Goal: Check status: Check status

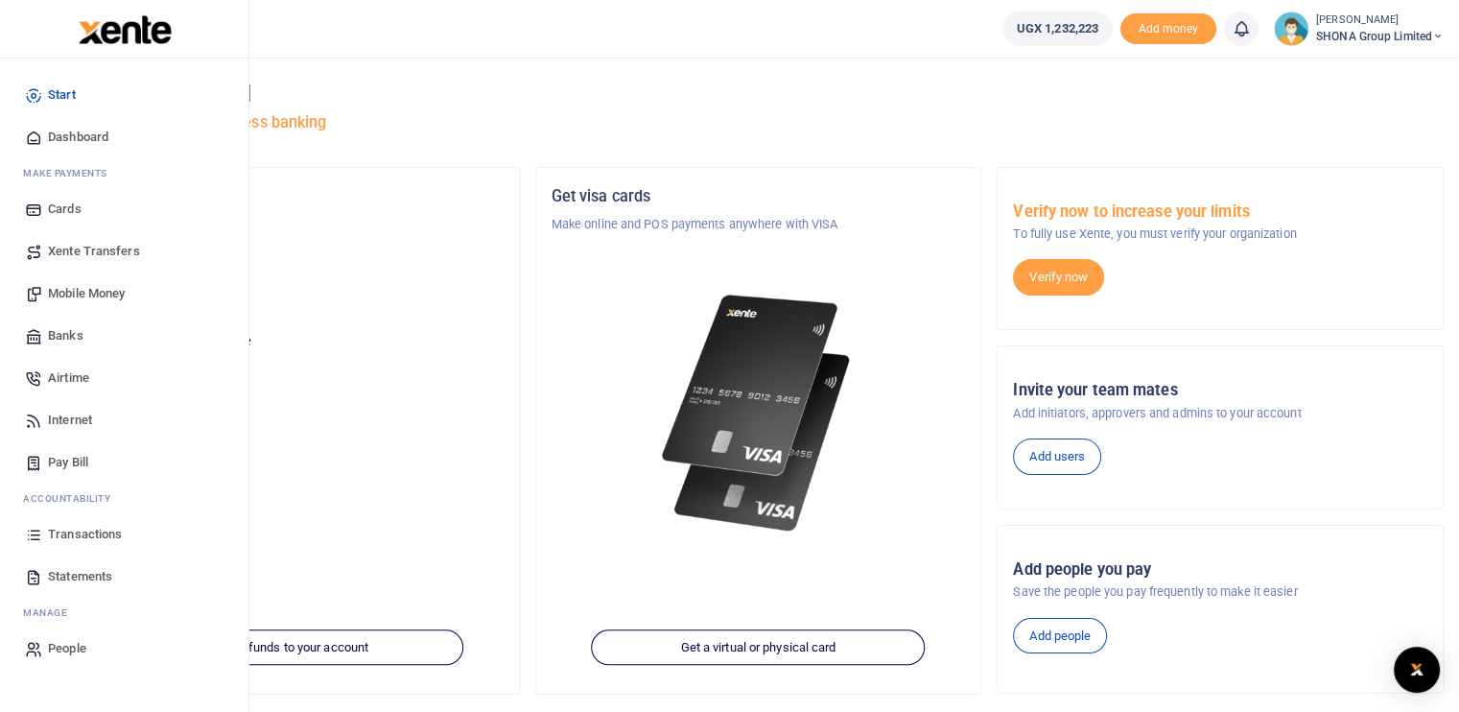
click at [72, 535] on span "Transactions" at bounding box center [85, 534] width 74 height 19
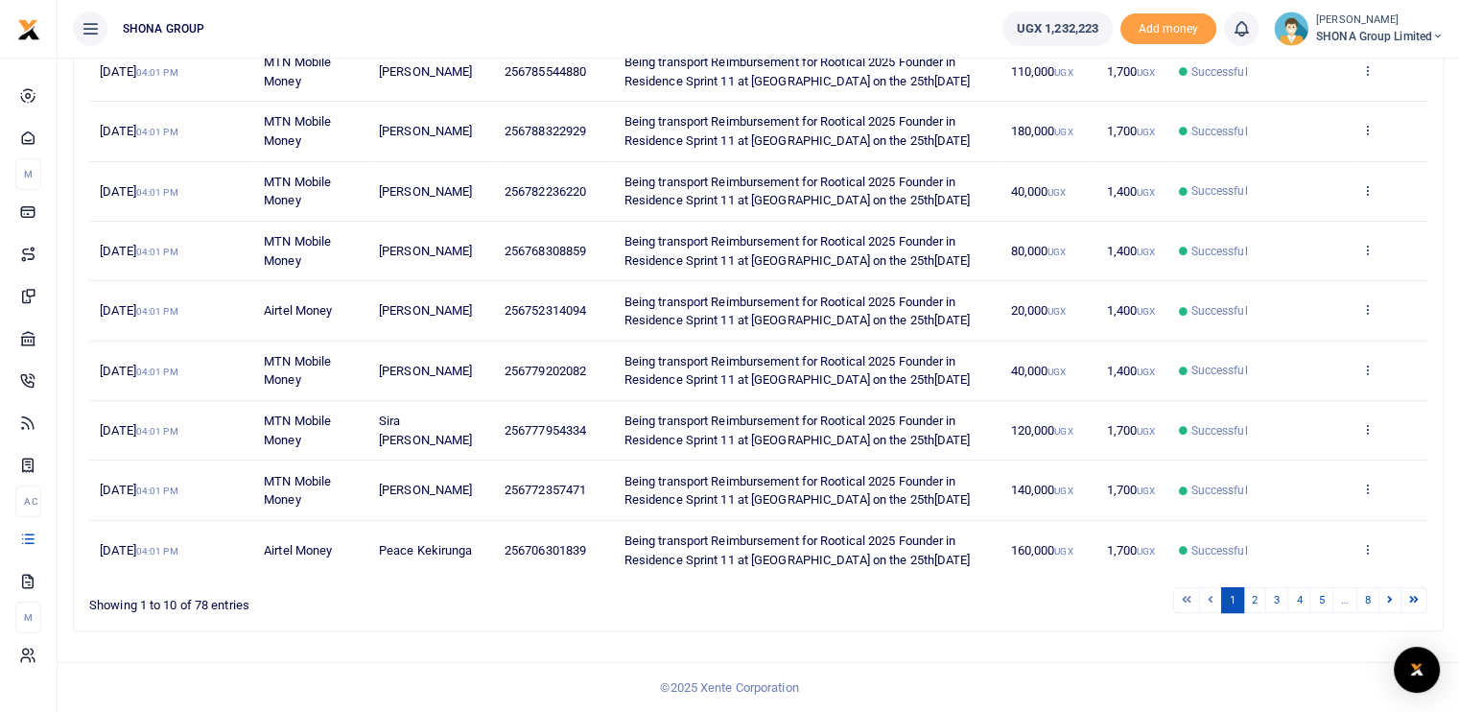
scroll to position [541, 0]
click at [1263, 594] on link "2" at bounding box center [1254, 600] width 23 height 26
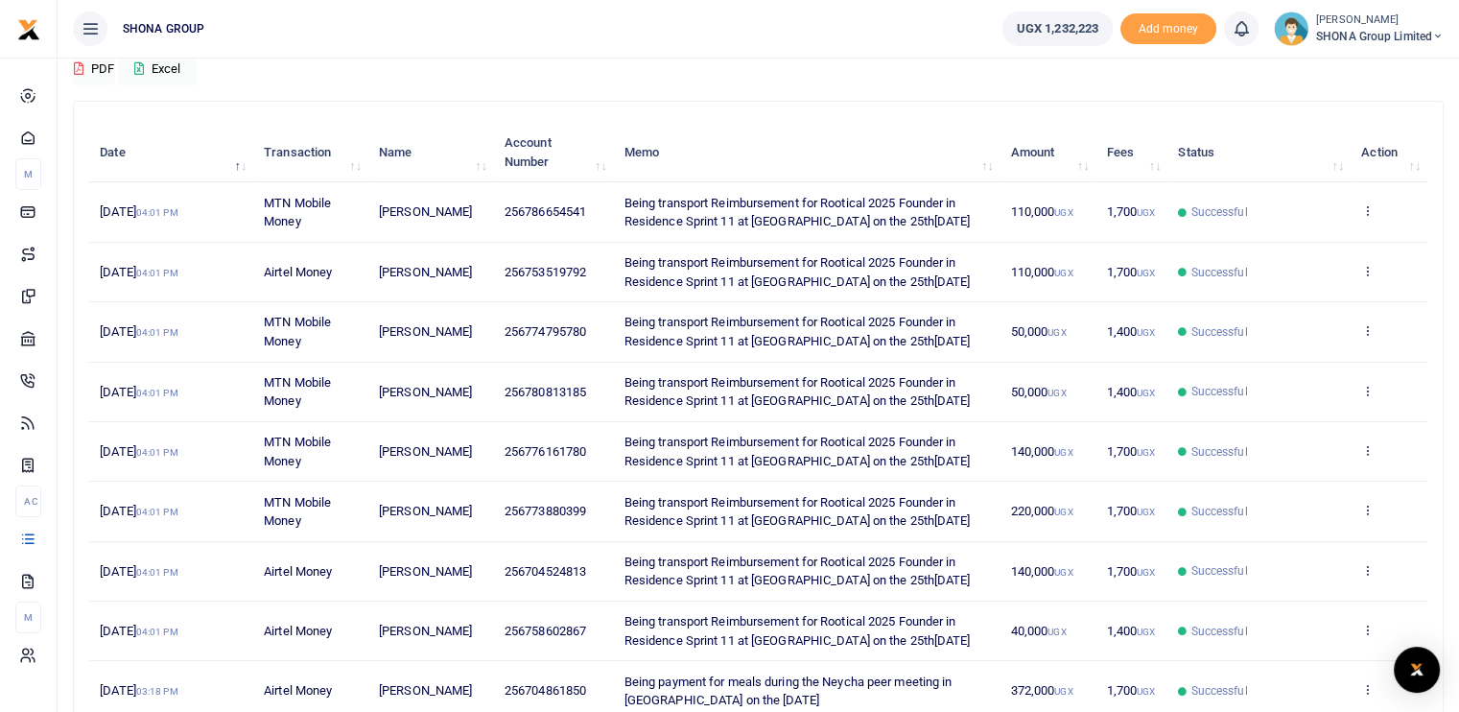
scroll to position [119, 0]
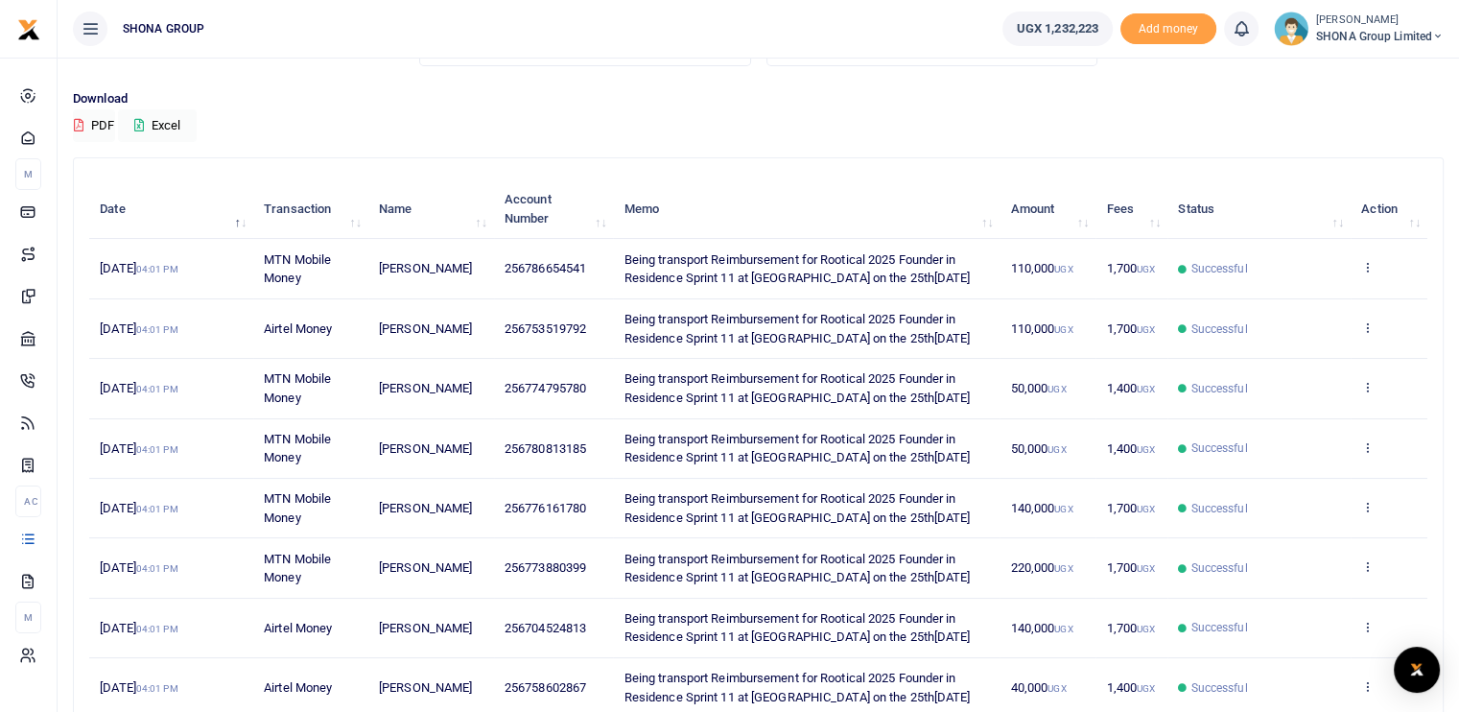
click at [1234, 117] on div "Download PDF Excel" at bounding box center [758, 115] width 1370 height 53
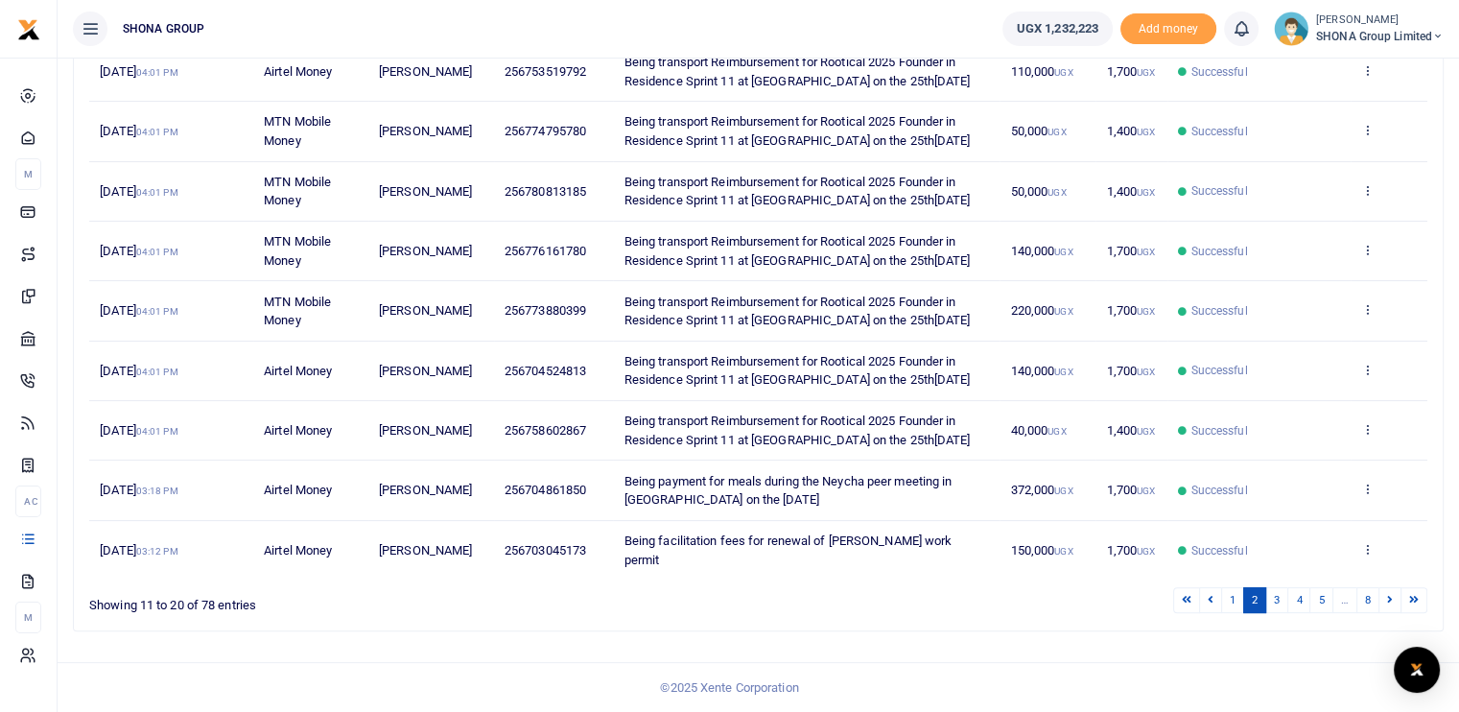
scroll to position [503, 0]
click at [1231, 600] on link "1" at bounding box center [1232, 600] width 23 height 26
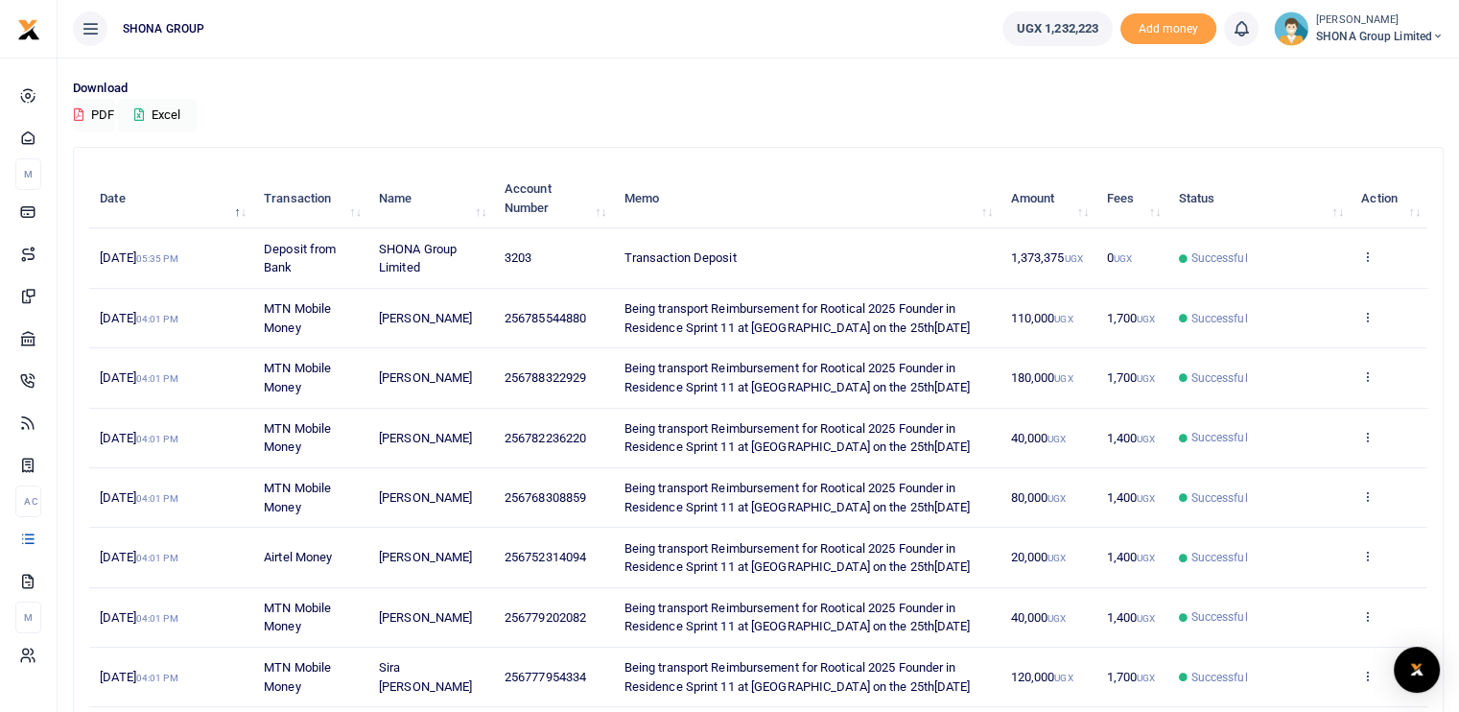
scroll to position [129, 0]
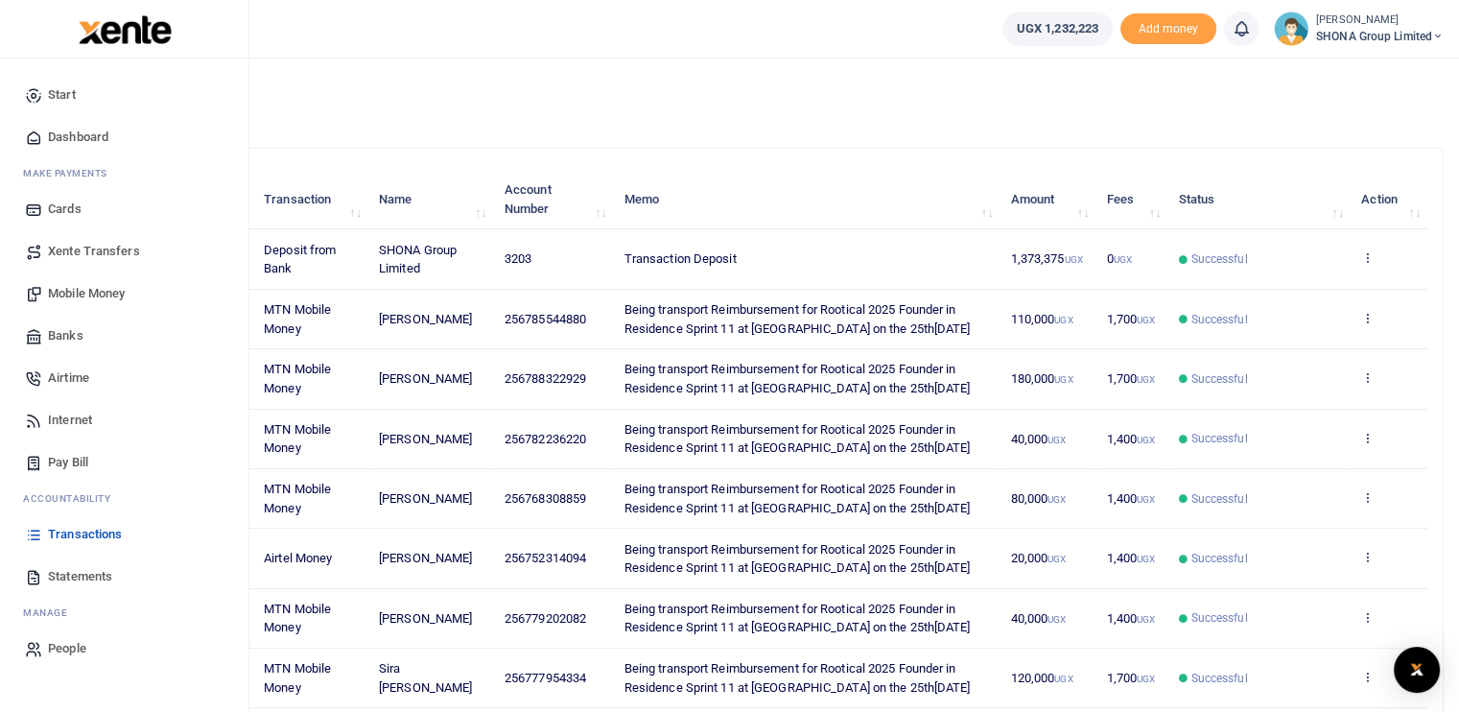
click at [61, 528] on span "Transactions" at bounding box center [85, 534] width 74 height 19
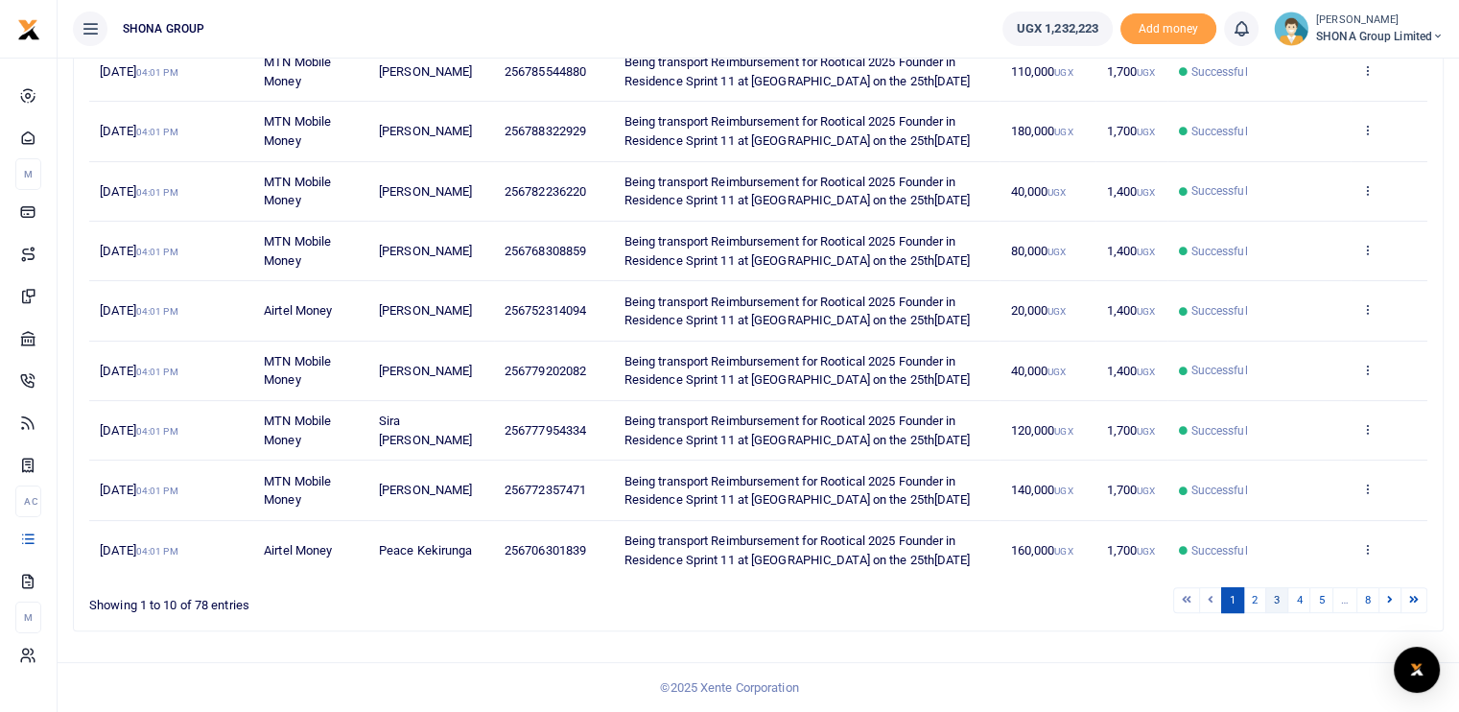
scroll to position [541, 0]
click at [1258, 602] on link "2" at bounding box center [1254, 600] width 23 height 26
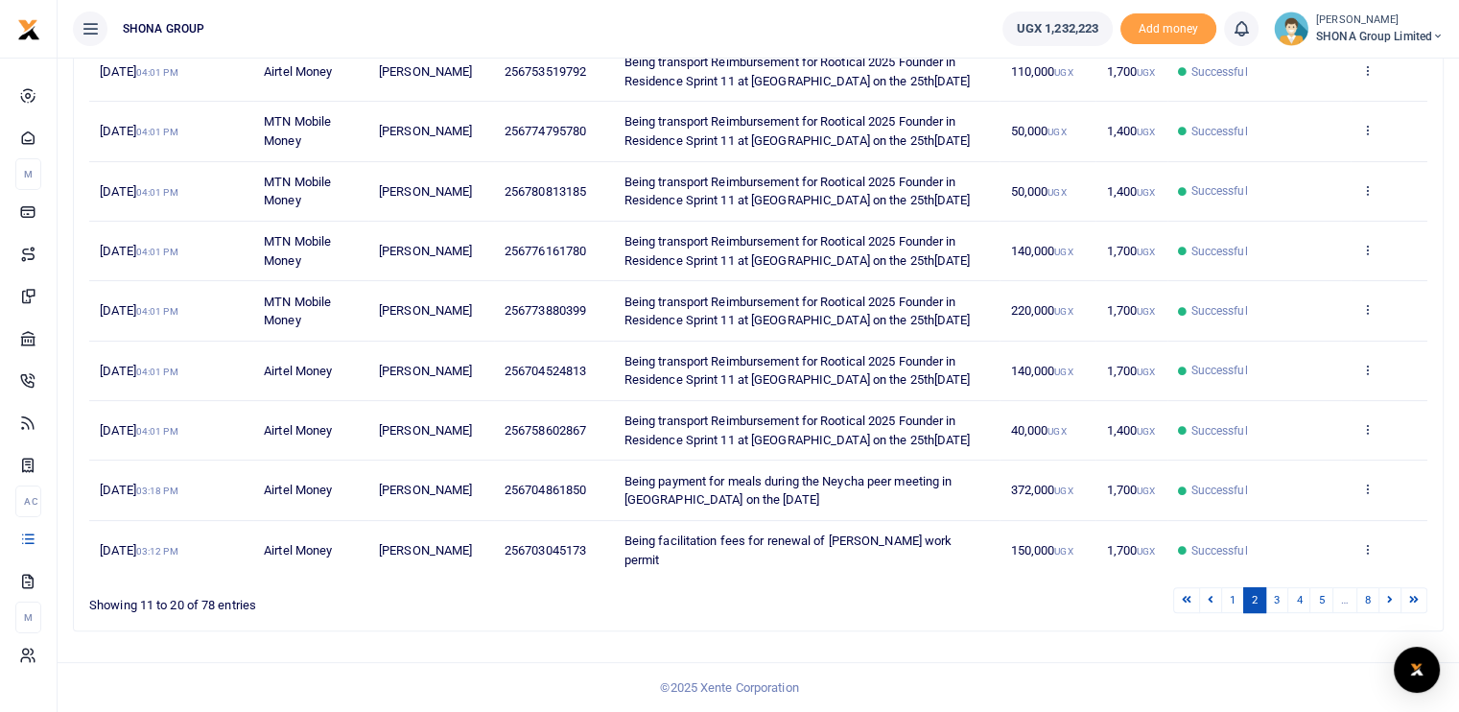
scroll to position [503, 0]
click at [1281, 597] on link "3" at bounding box center [1276, 600] width 23 height 26
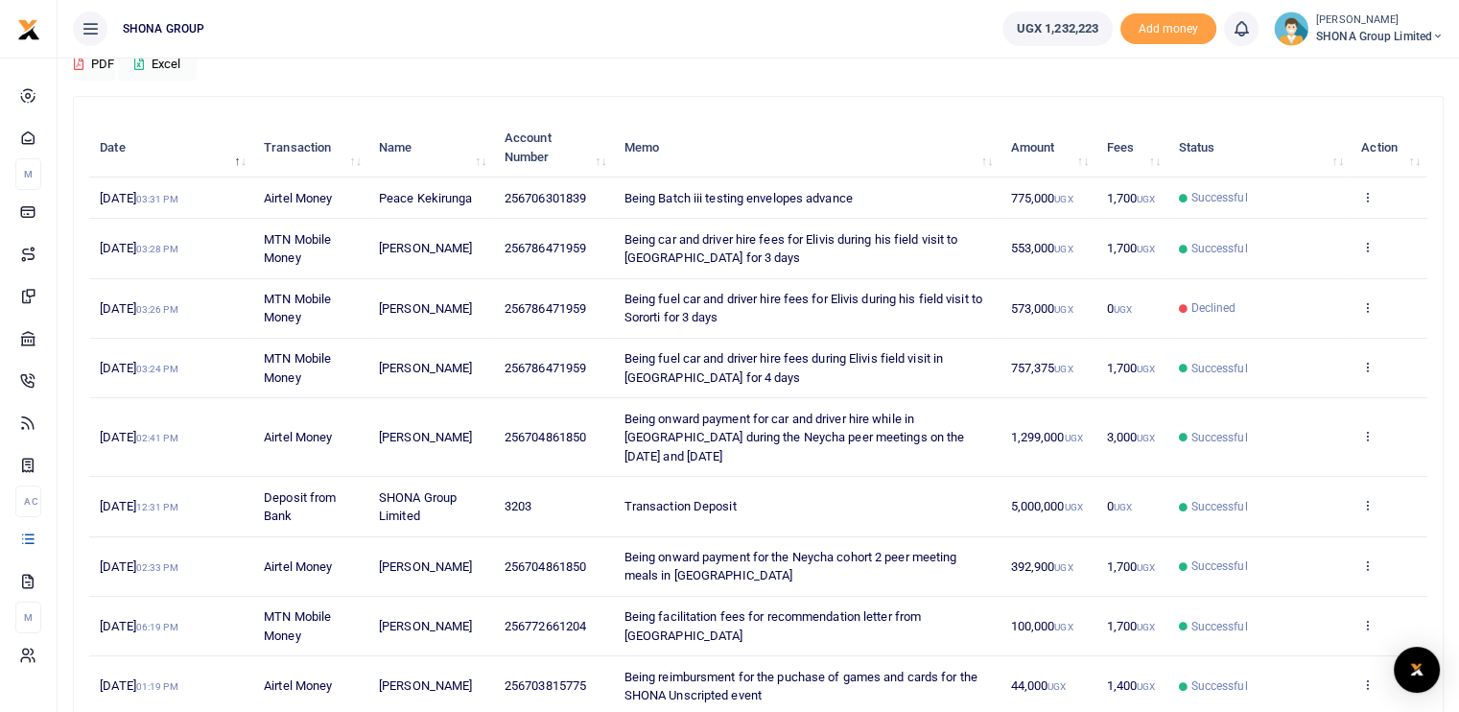
scroll to position [84, 0]
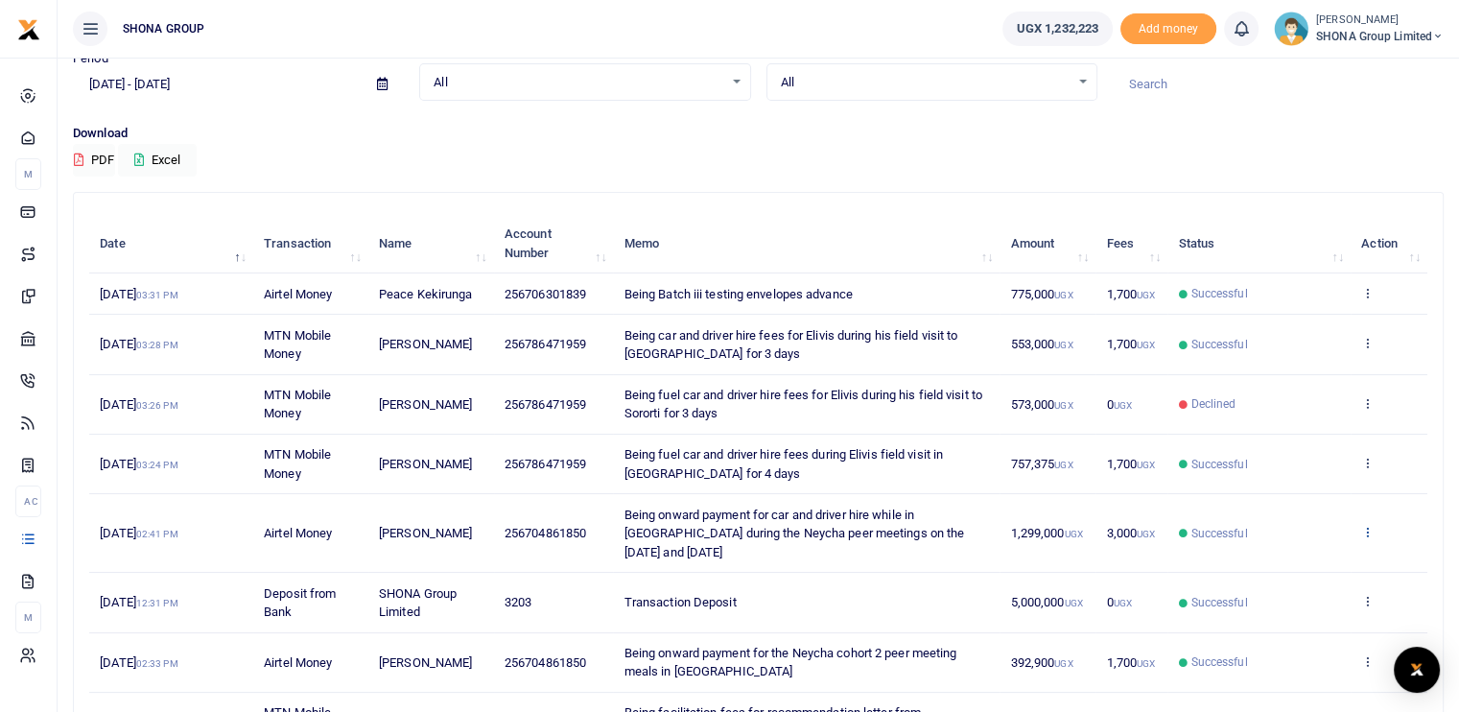
click at [1372, 525] on icon at bounding box center [1367, 531] width 12 height 13
click at [1277, 554] on link "View details" at bounding box center [1297, 563] width 152 height 27
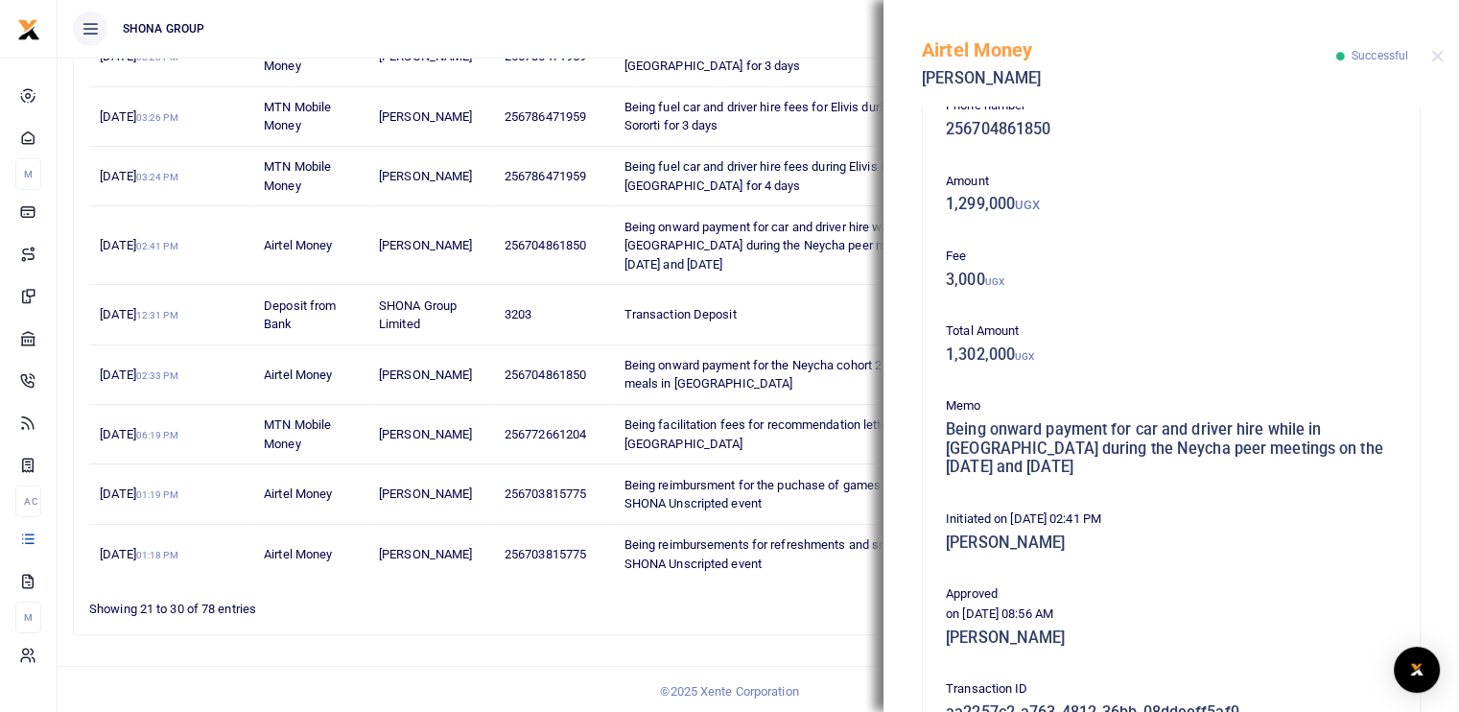
scroll to position [0, 0]
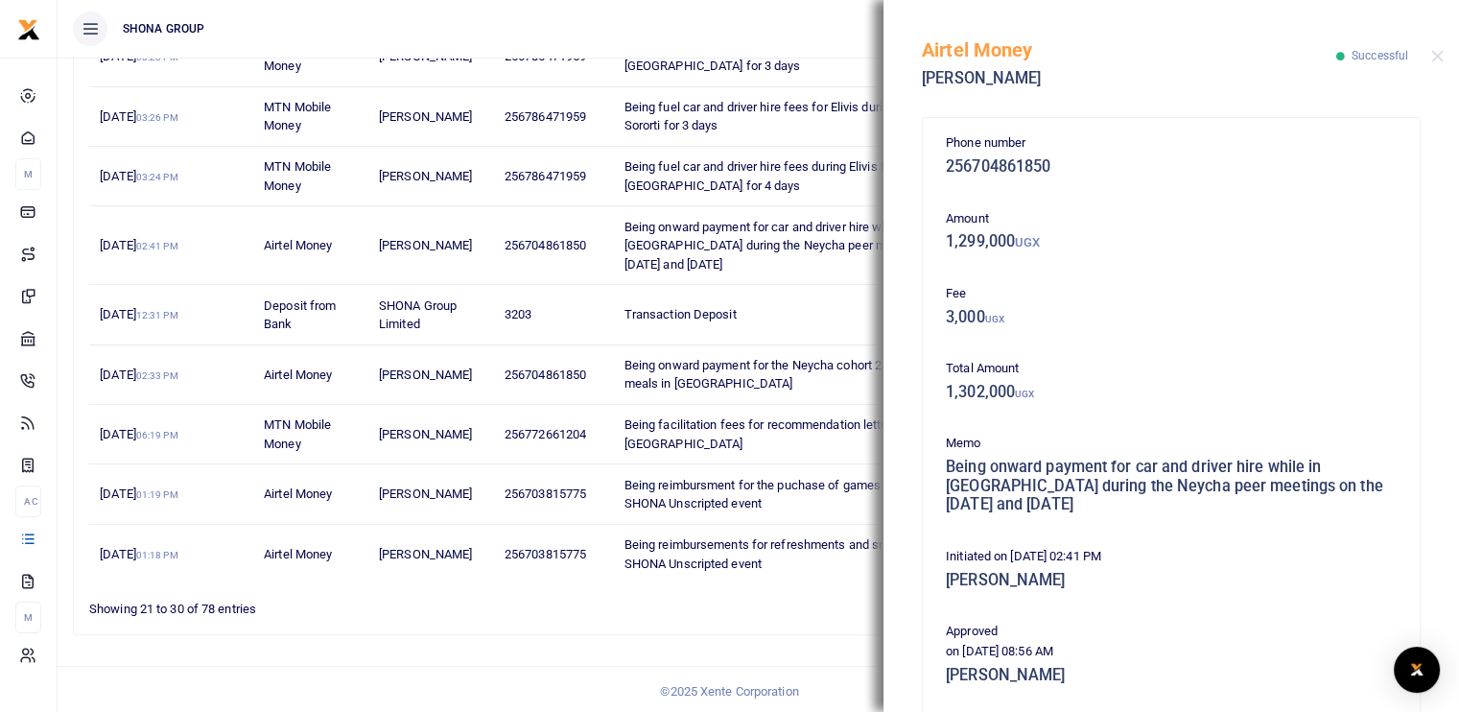
click at [1424, 55] on div "Airtel Money Daudi Manzi Successful" at bounding box center [1170, 53] width 575 height 106
click at [317, 670] on footer "© 2025 Xente Corporation" at bounding box center [729, 691] width 1459 height 51
click at [1433, 56] on button "Close" at bounding box center [1437, 56] width 12 height 12
